Goal: Check status

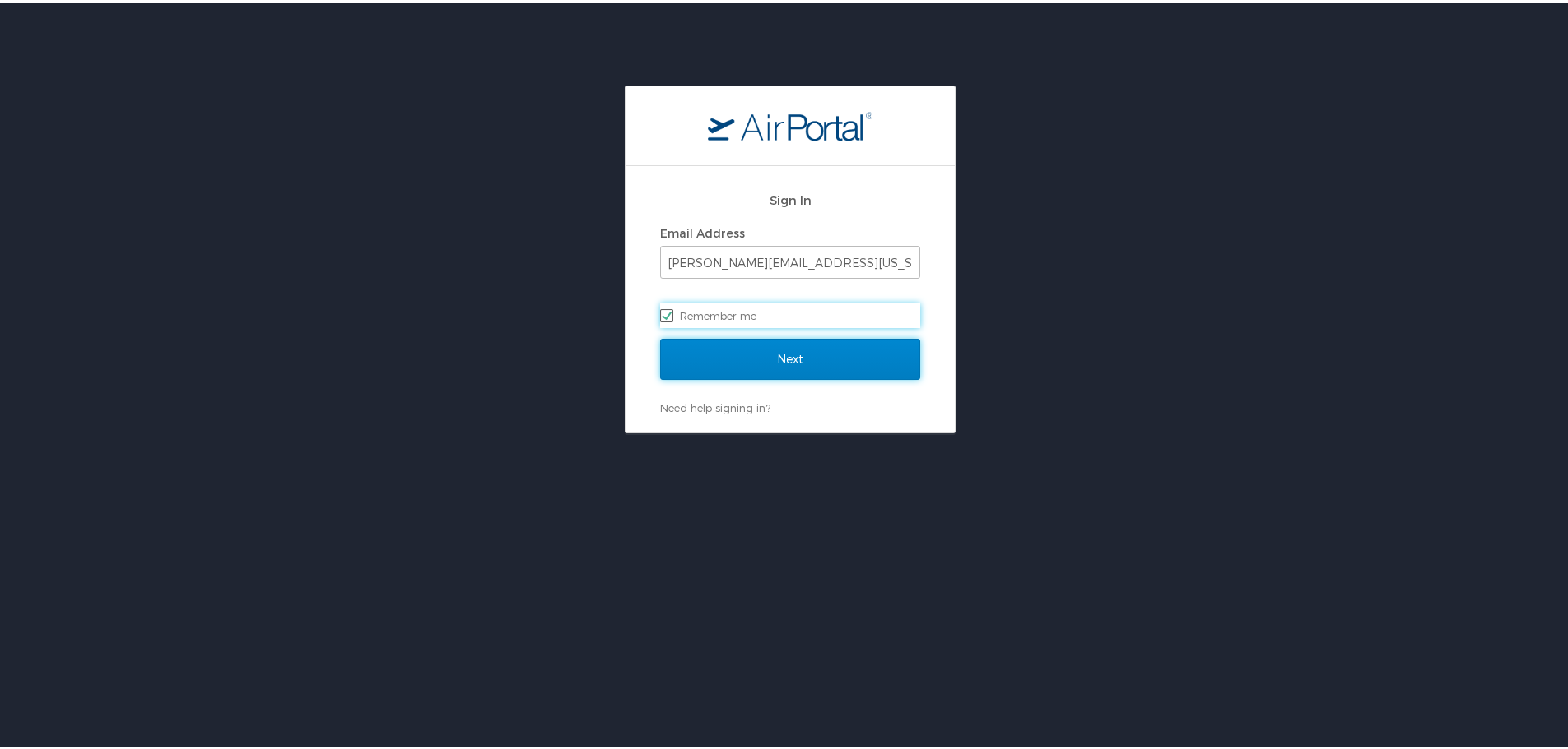
click at [814, 352] on input "Next" at bounding box center [790, 356] width 260 height 41
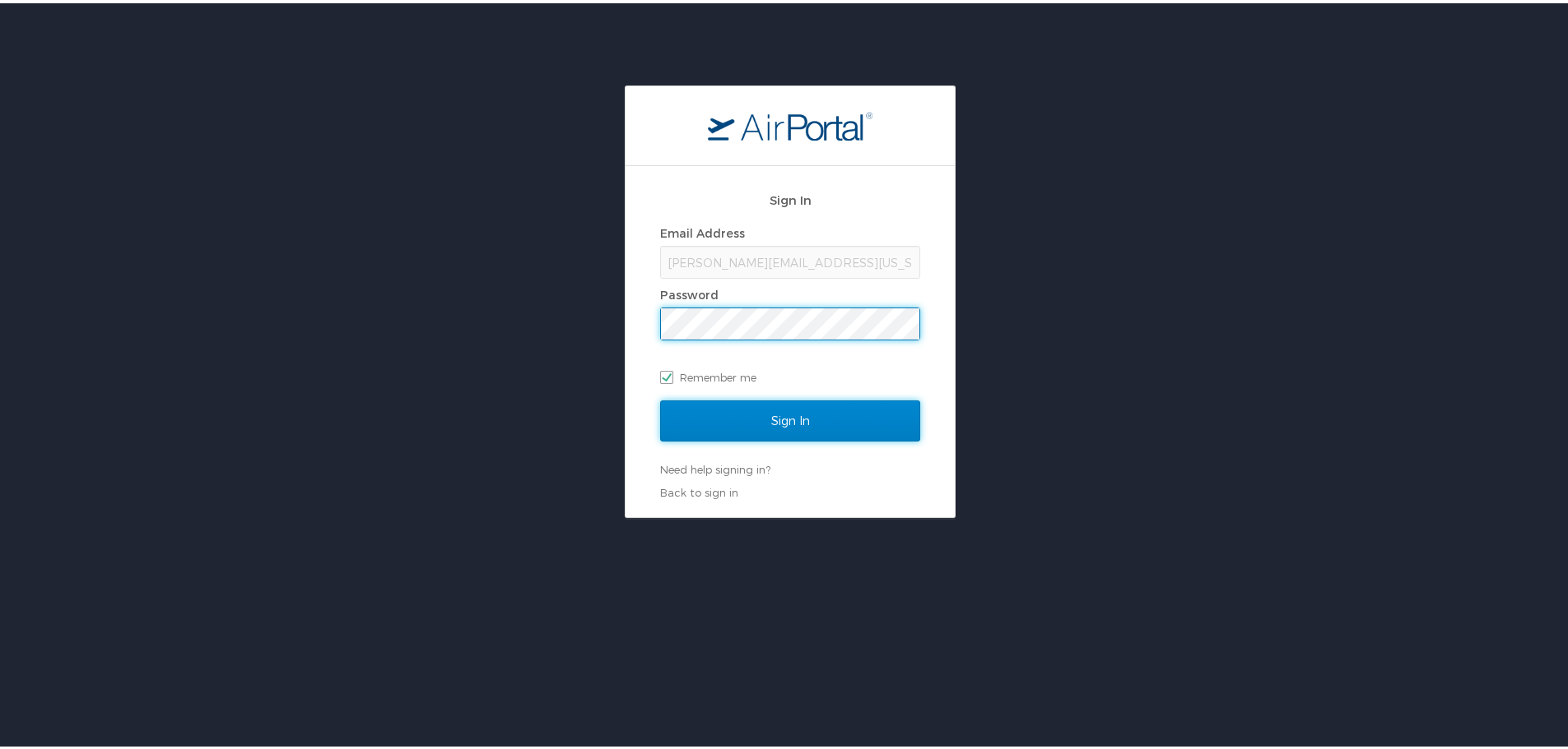
click at [765, 423] on input "Sign In" at bounding box center [790, 417] width 260 height 41
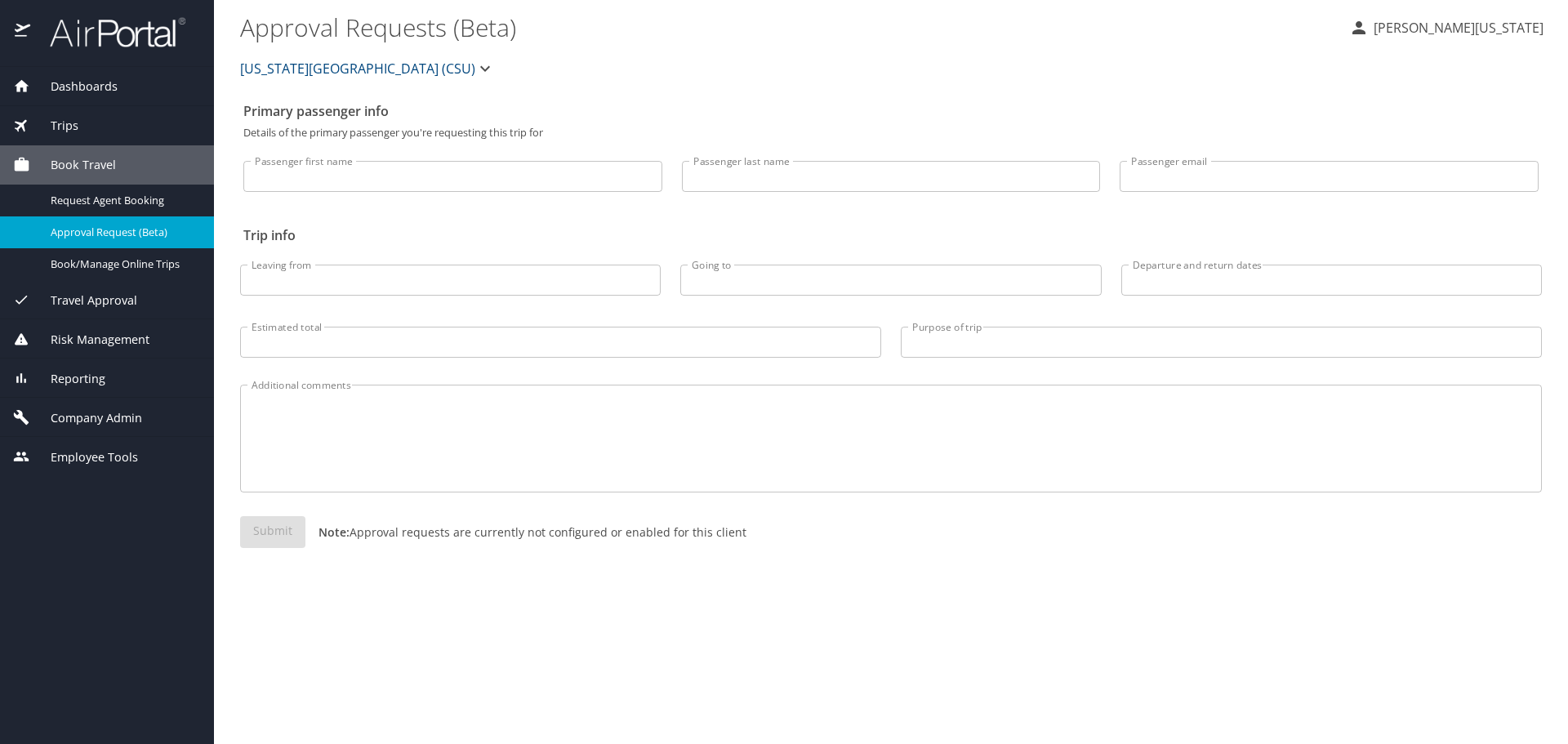
click at [114, 84] on span "Dashboards" at bounding box center [74, 86] width 88 height 18
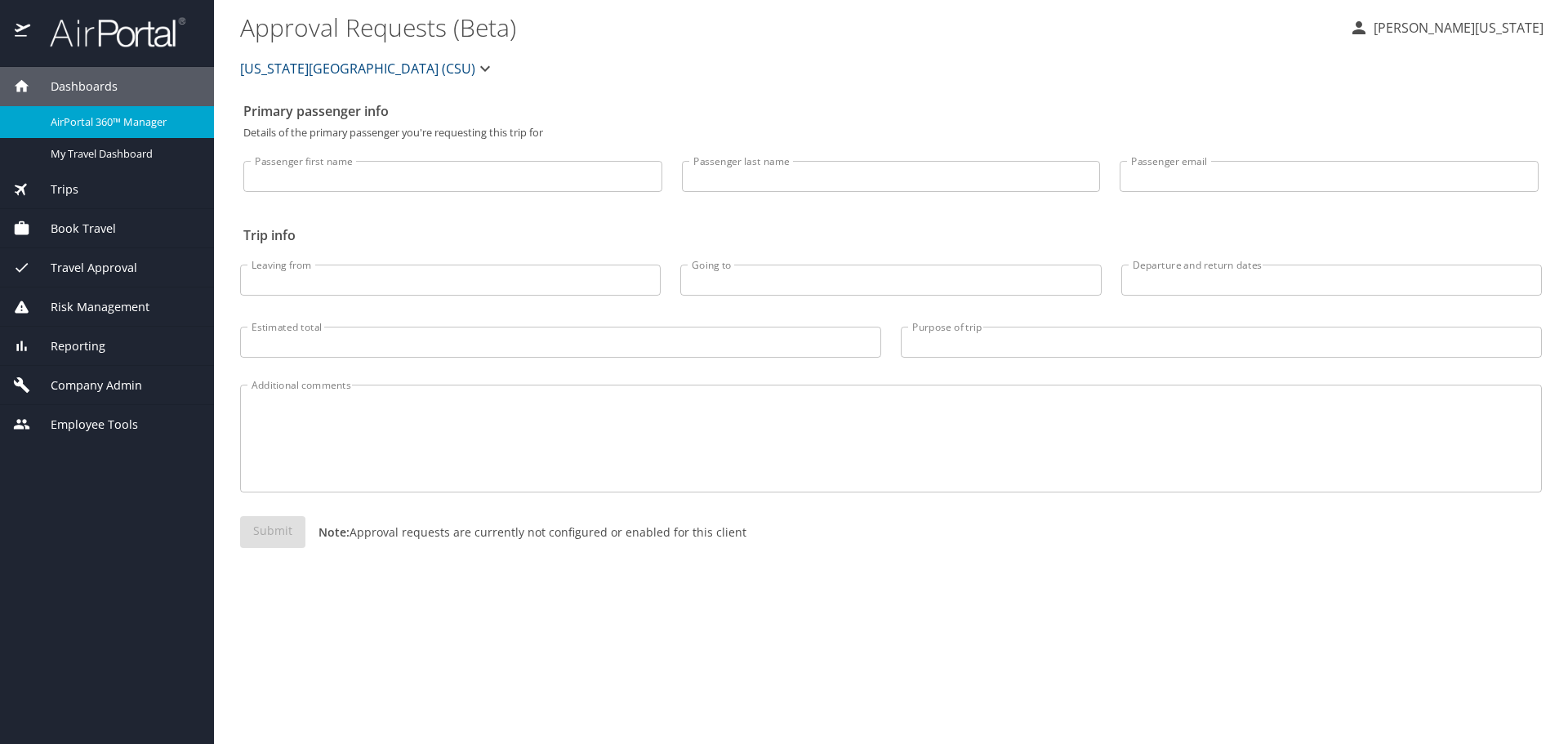
click at [114, 124] on span "AirPortal 360™ Manager" at bounding box center [123, 122] width 144 height 16
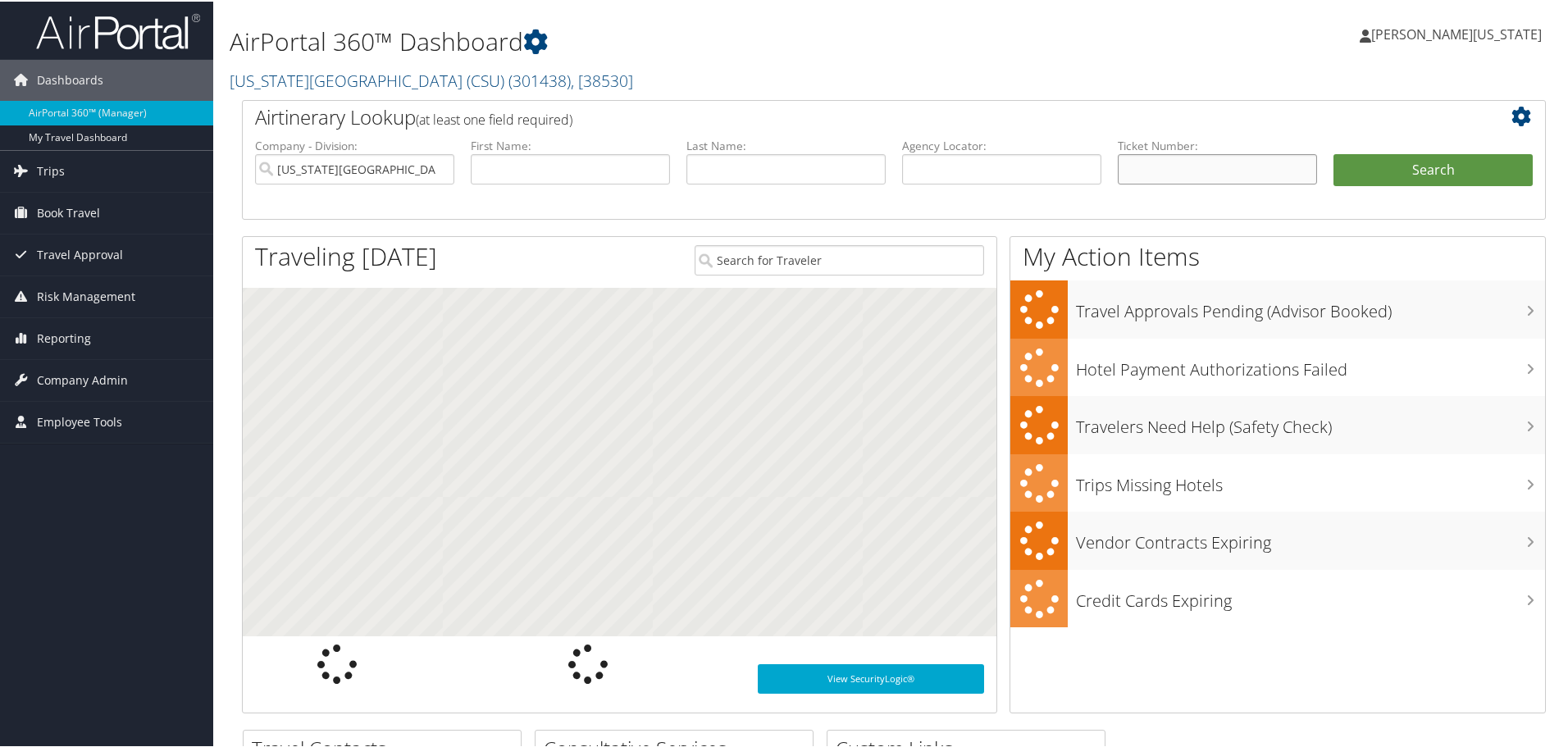
click at [1222, 165] on input "text" at bounding box center [1217, 168] width 199 height 30
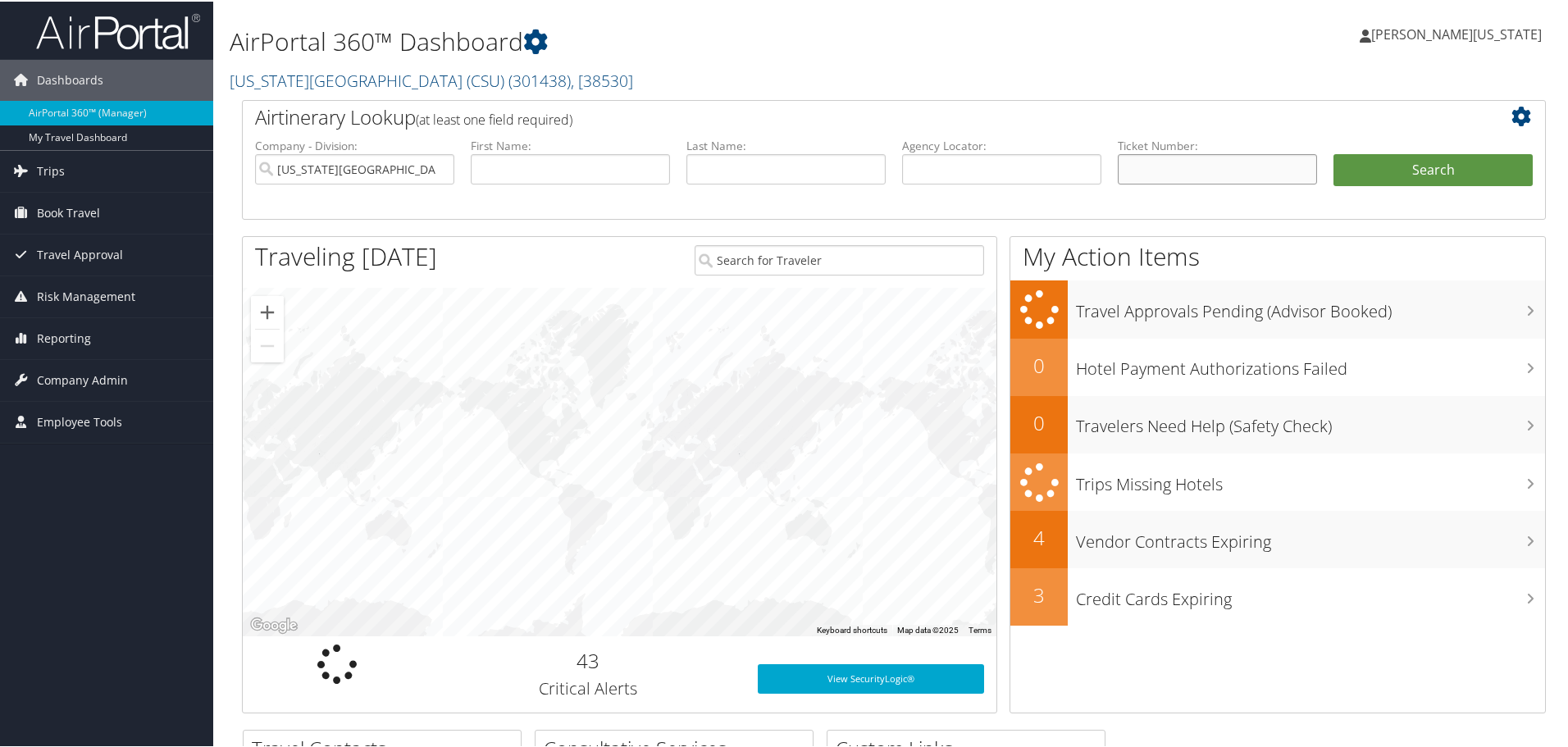
paste input "8900897334859"
type input "8900897334859"
click at [1334, 153] on button "Search" at bounding box center [1433, 169] width 199 height 33
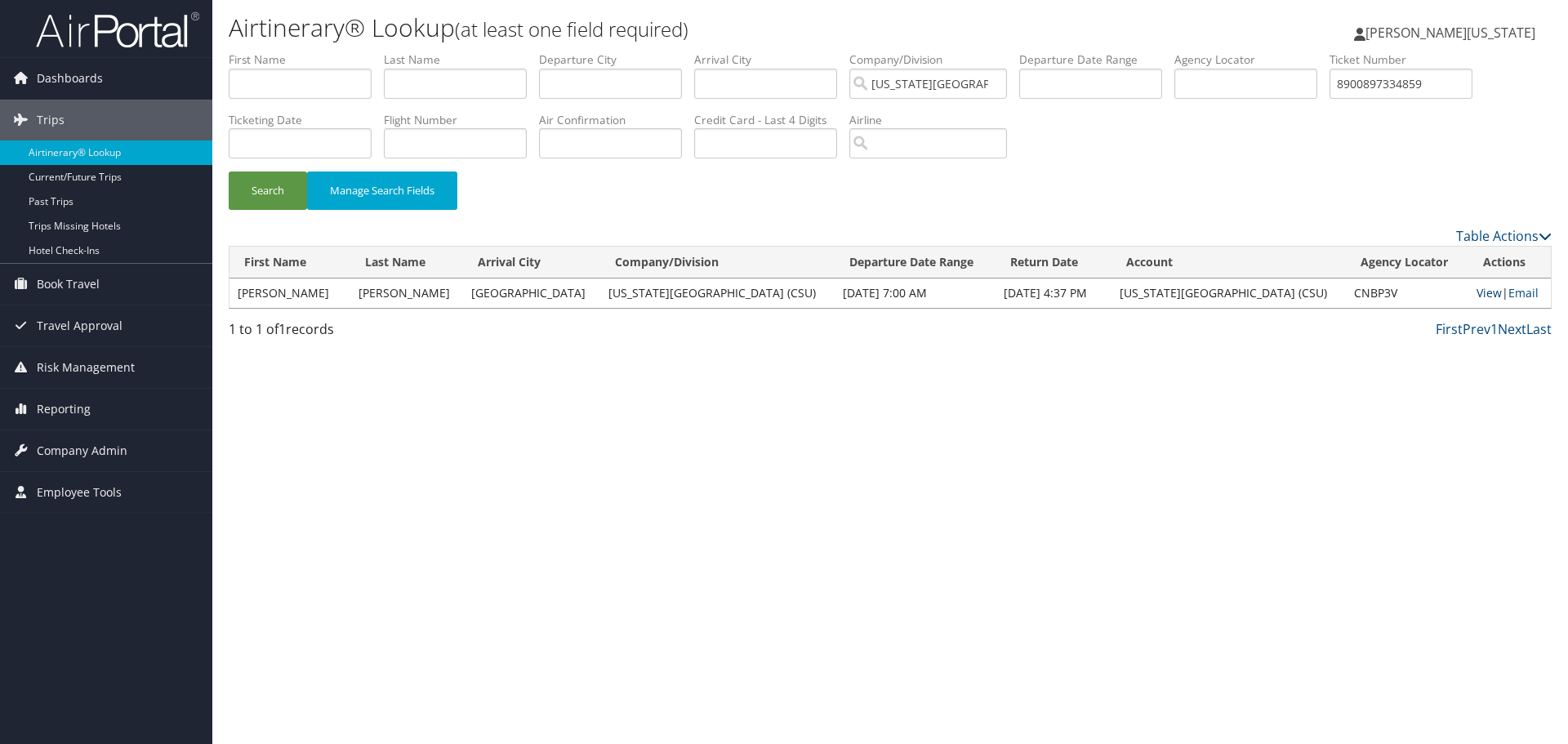
click at [1482, 292] on link "View" at bounding box center [1489, 293] width 25 height 16
